Goal: Information Seeking & Learning: Learn about a topic

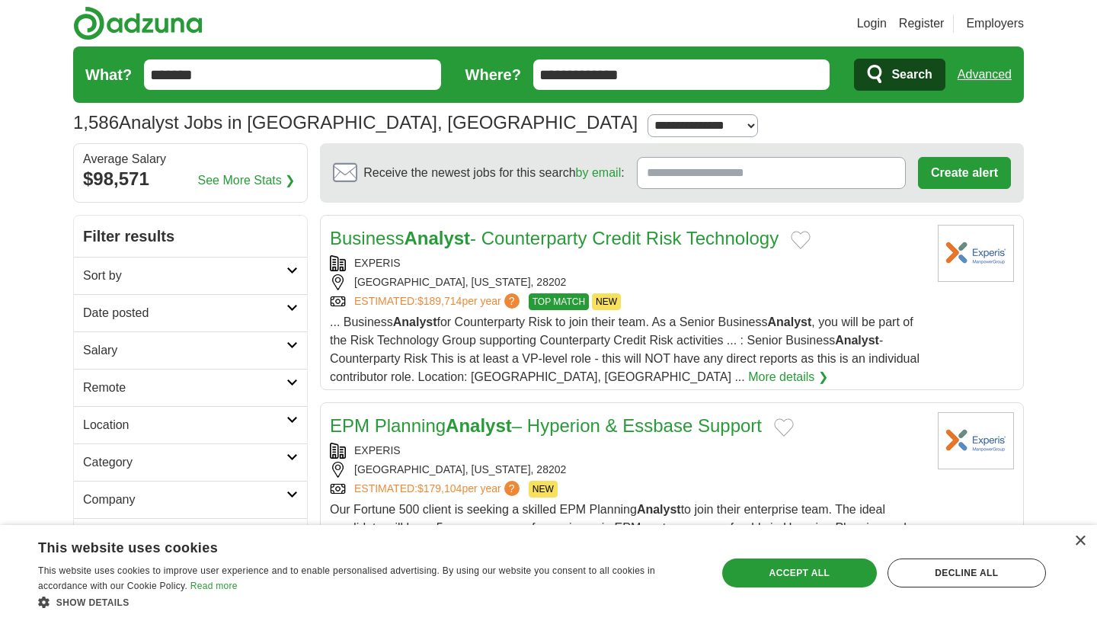
click at [283, 318] on h2 "Date posted" at bounding box center [184, 313] width 203 height 18
click at [152, 347] on link "Last 24 hours" at bounding box center [190, 350] width 215 height 18
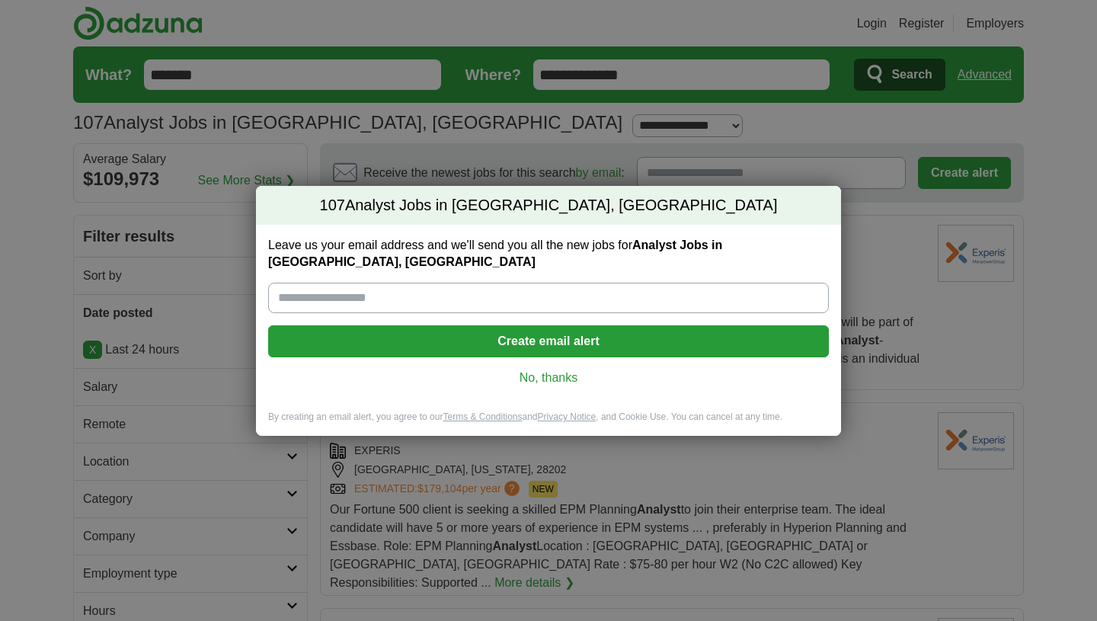
click at [539, 370] on link "No, thanks" at bounding box center [548, 377] width 536 height 17
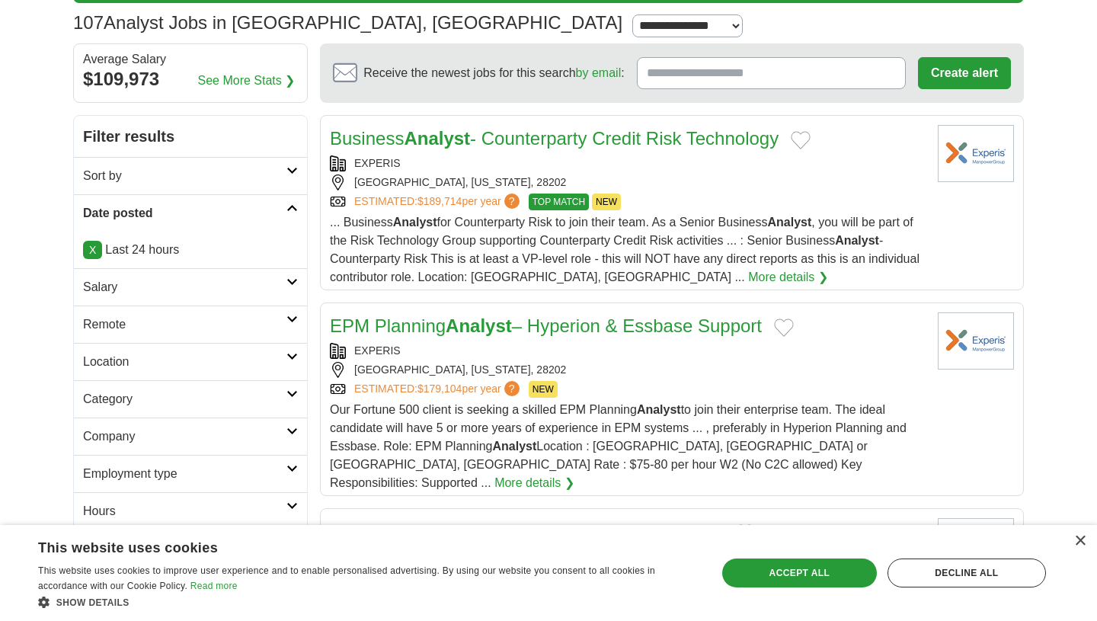
scroll to position [101, 0]
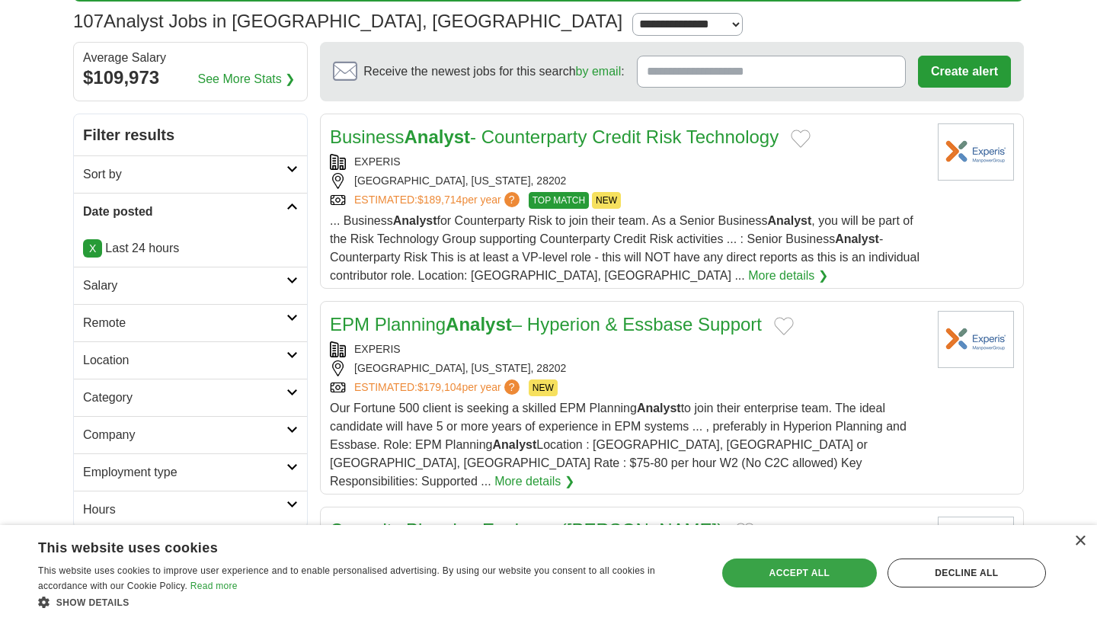
click at [855, 567] on div "Accept all" at bounding box center [799, 572] width 155 height 29
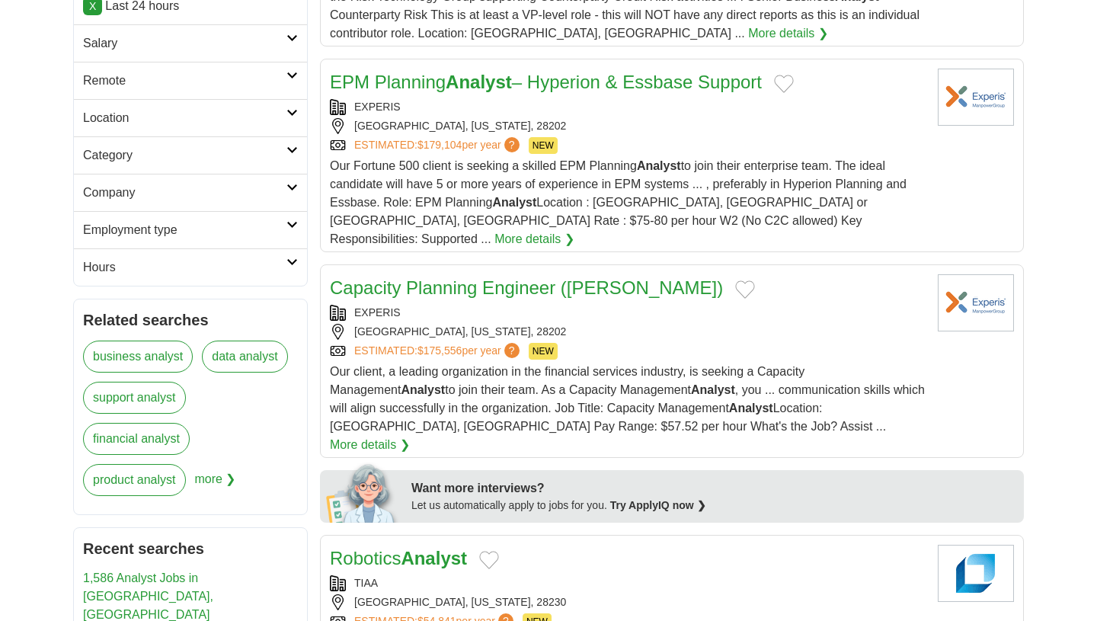
scroll to position [303, 0]
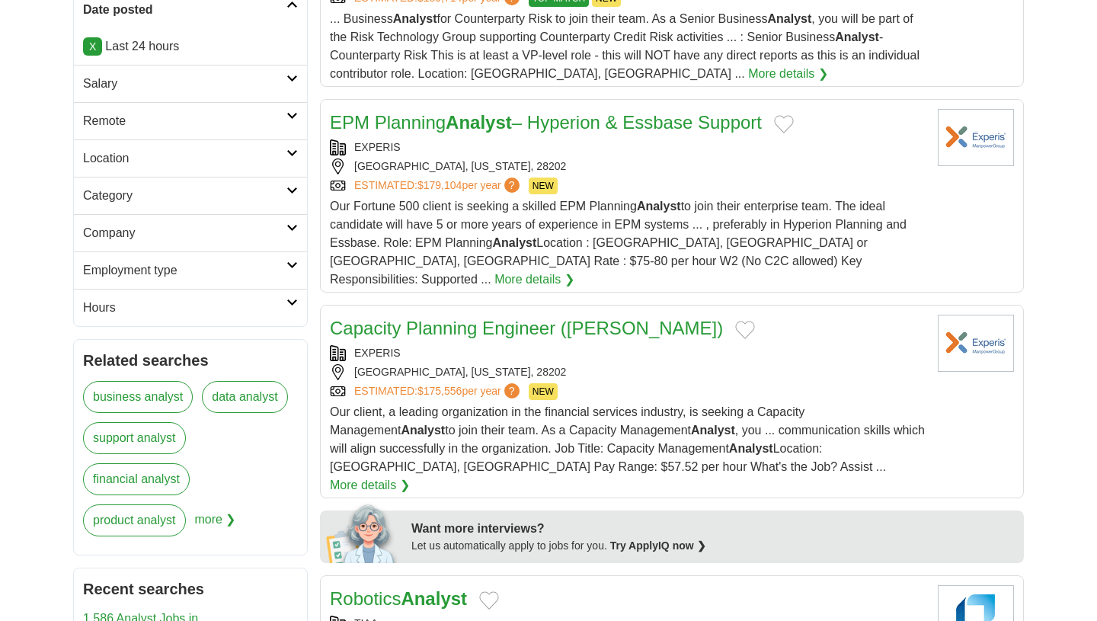
click at [254, 300] on h2 "Hours" at bounding box center [184, 308] width 203 height 18
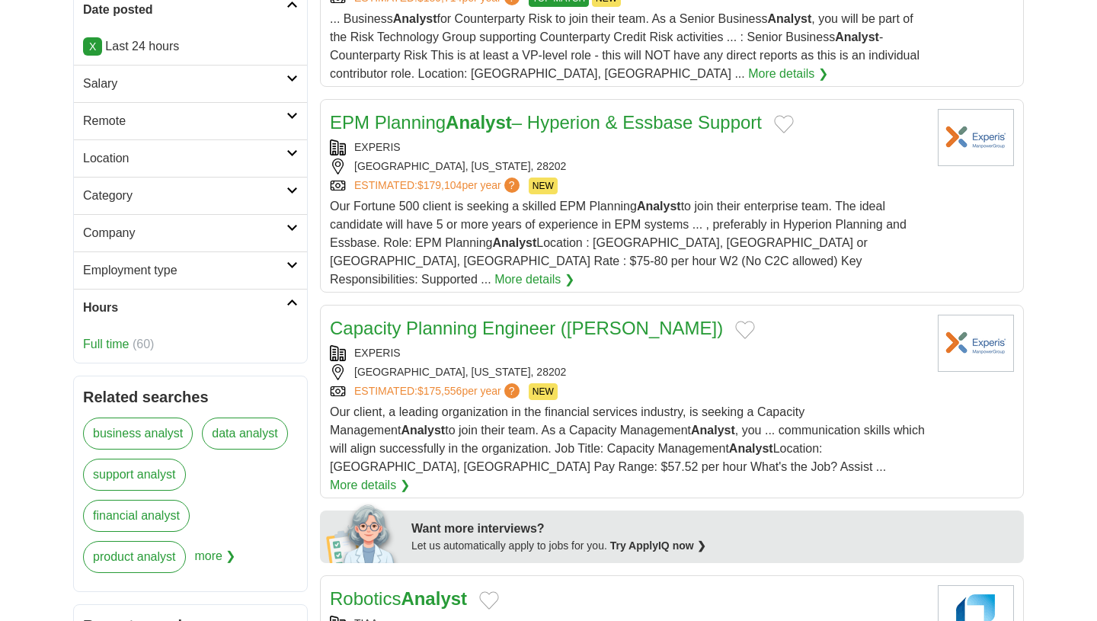
click at [257, 312] on h2 "Hours" at bounding box center [184, 308] width 203 height 18
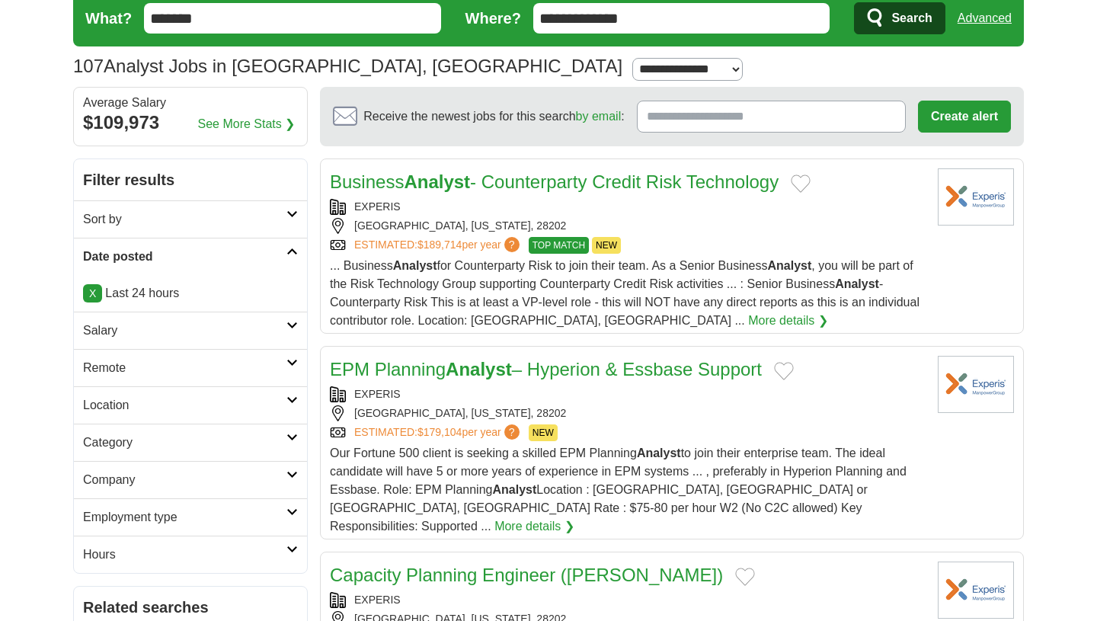
scroll to position [46, 0]
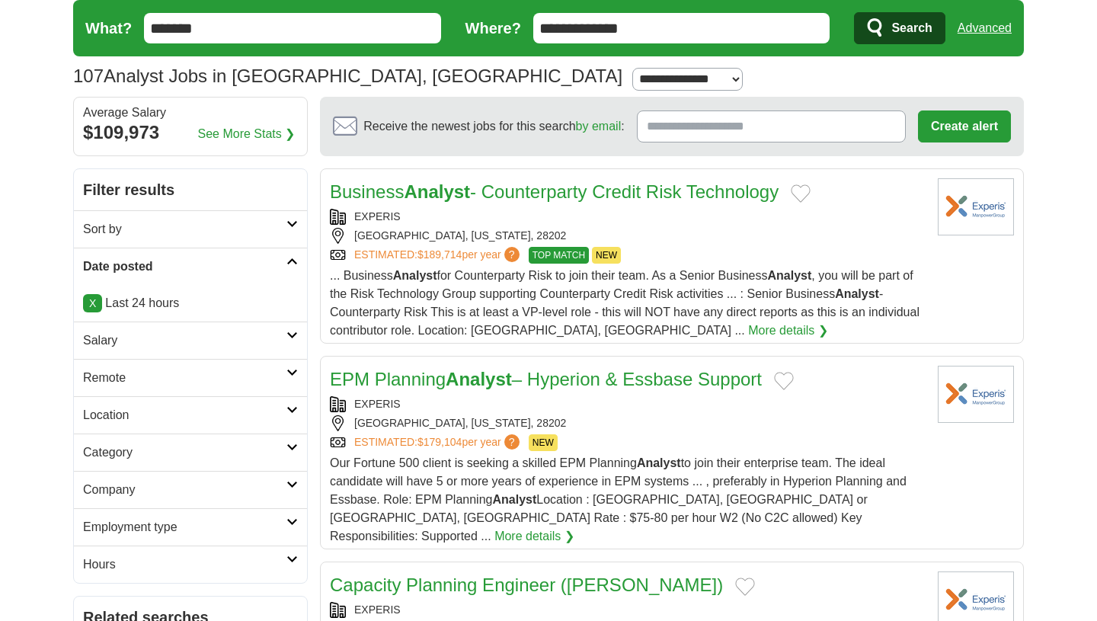
click at [286, 264] on icon at bounding box center [291, 261] width 11 height 8
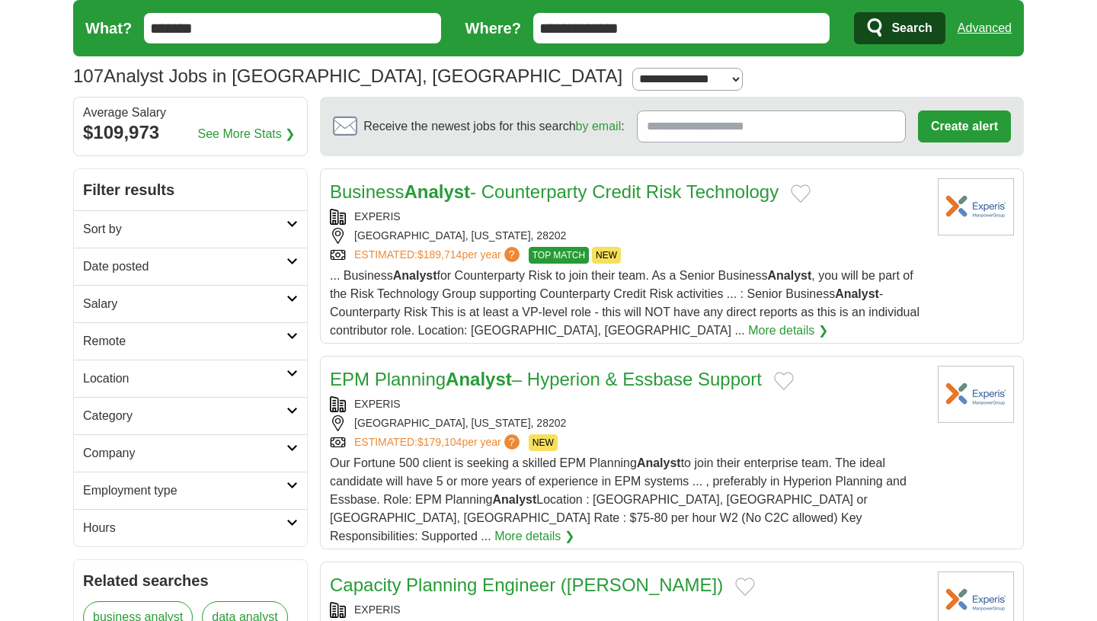
click at [286, 264] on h2 "Date posted" at bounding box center [184, 266] width 203 height 18
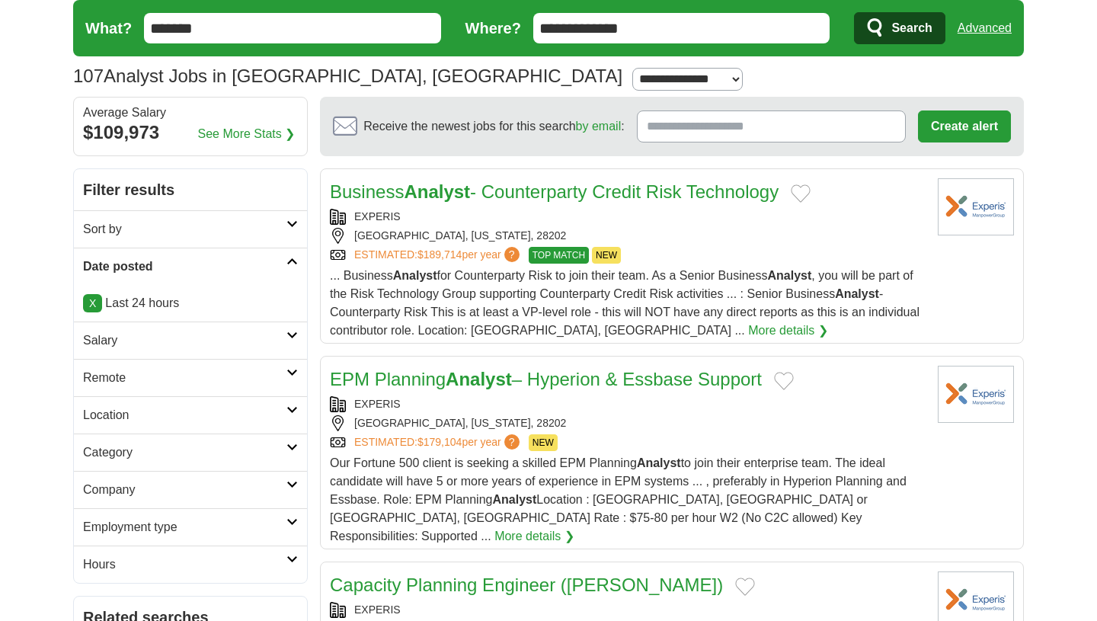
click at [145, 305] on p "X Last 24 hours" at bounding box center [190, 303] width 215 height 18
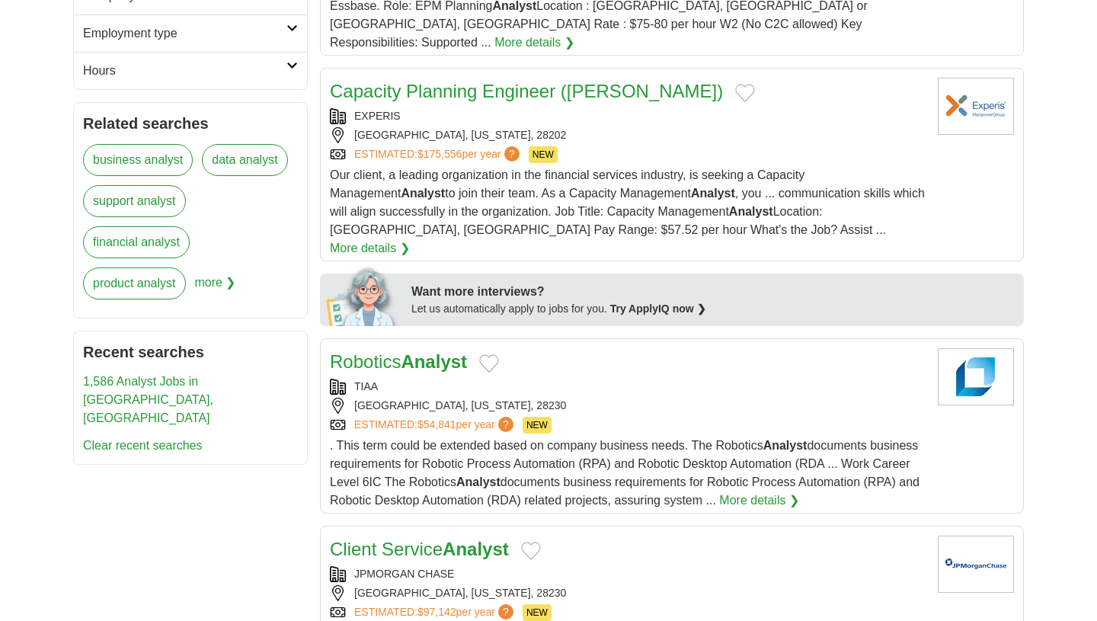
scroll to position [556, 0]
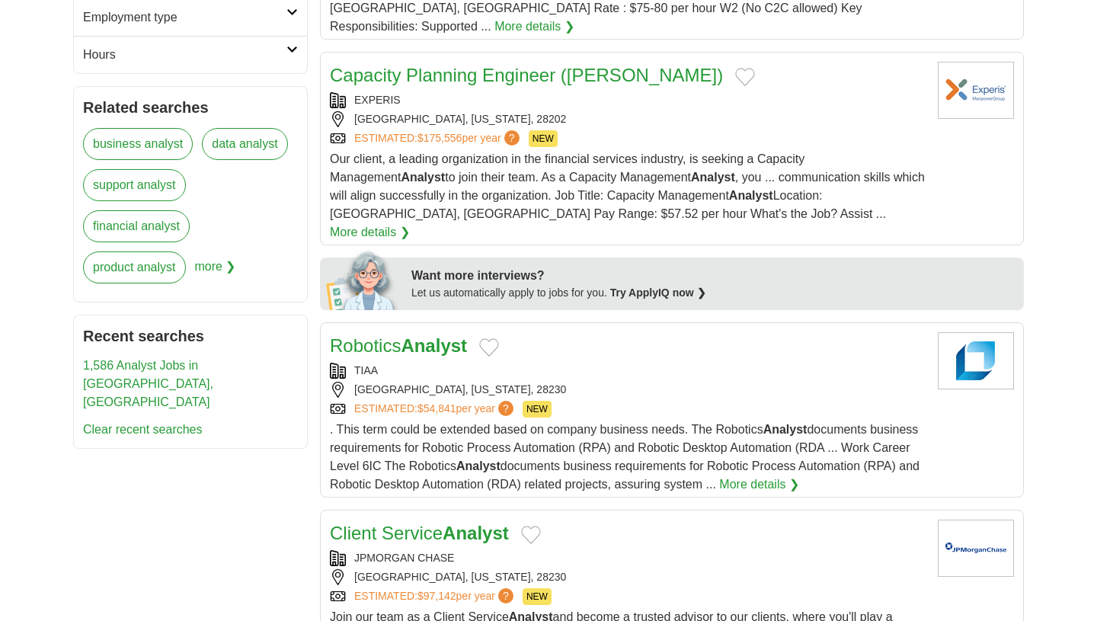
click at [790, 475] on link "More details ❯" at bounding box center [759, 484] width 80 height 18
